Goal: Navigation & Orientation: Find specific page/section

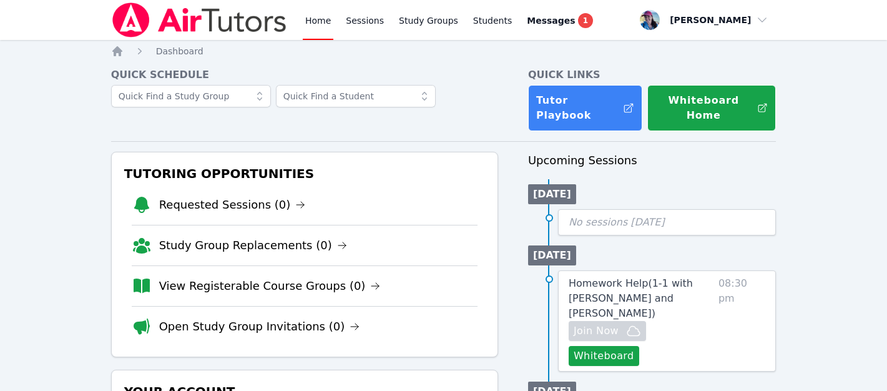
scroll to position [102, 0]
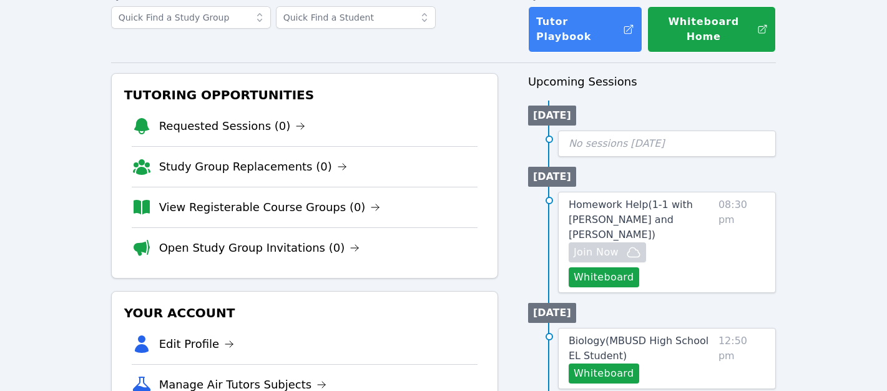
scroll to position [82, 0]
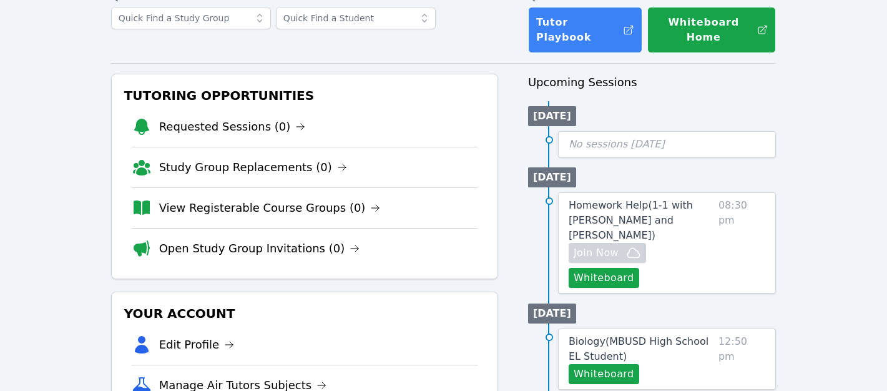
scroll to position [77, 0]
